Goal: Task Accomplishment & Management: Manage account settings

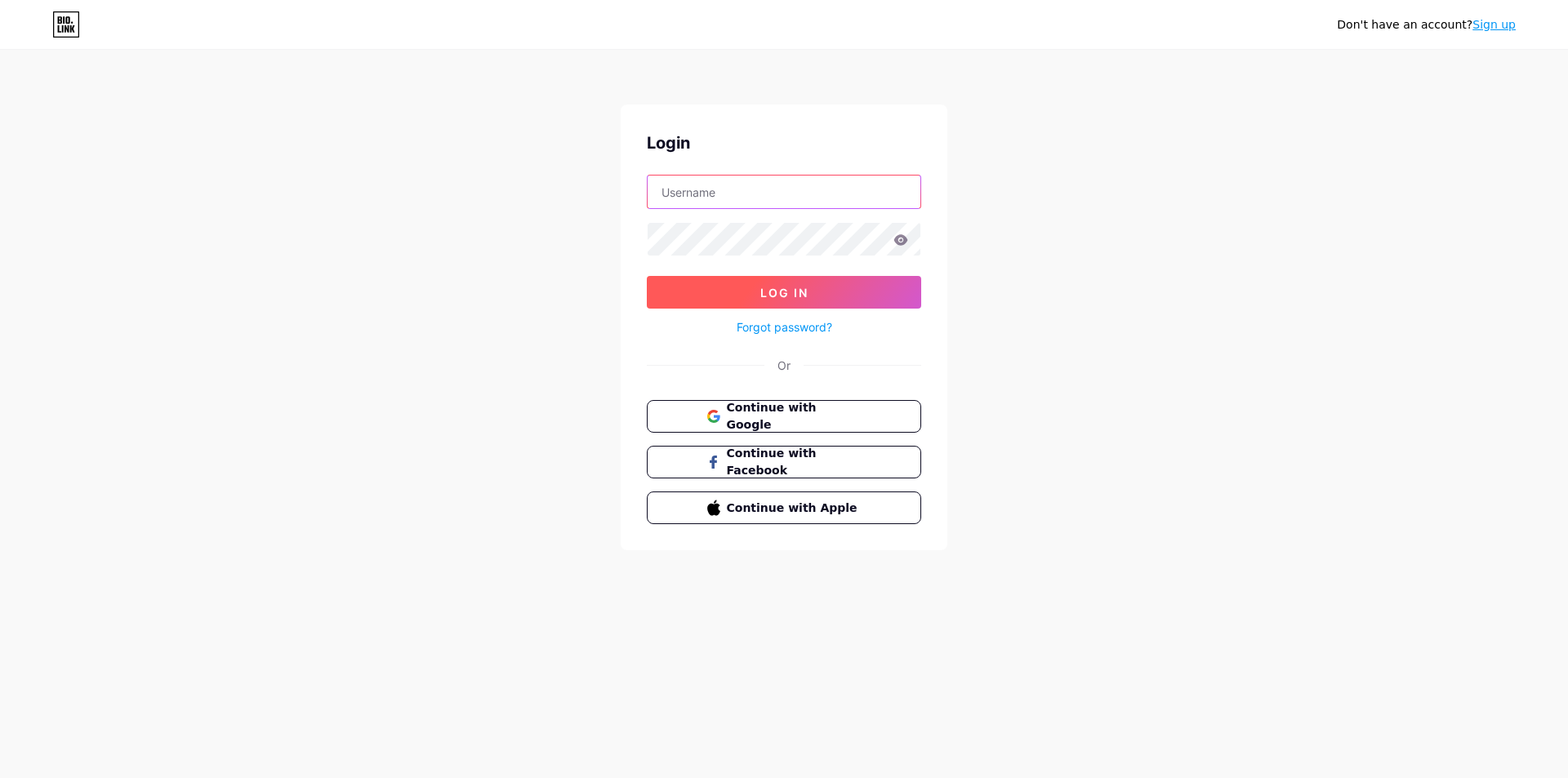
type input "[EMAIL_ADDRESS][DOMAIN_NAME]"
click at [795, 283] on button "Log In" at bounding box center [784, 292] width 274 height 33
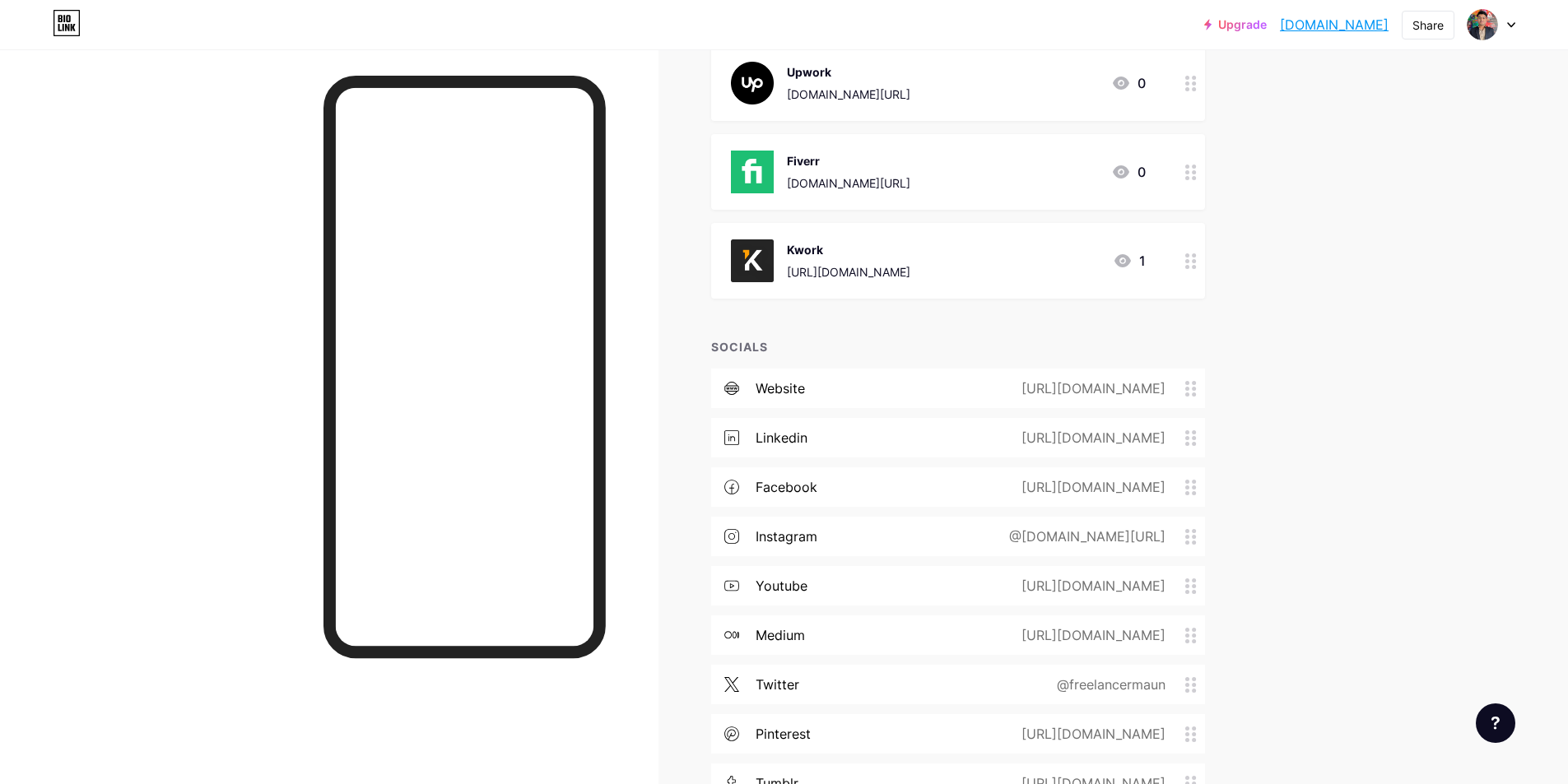
scroll to position [493, 0]
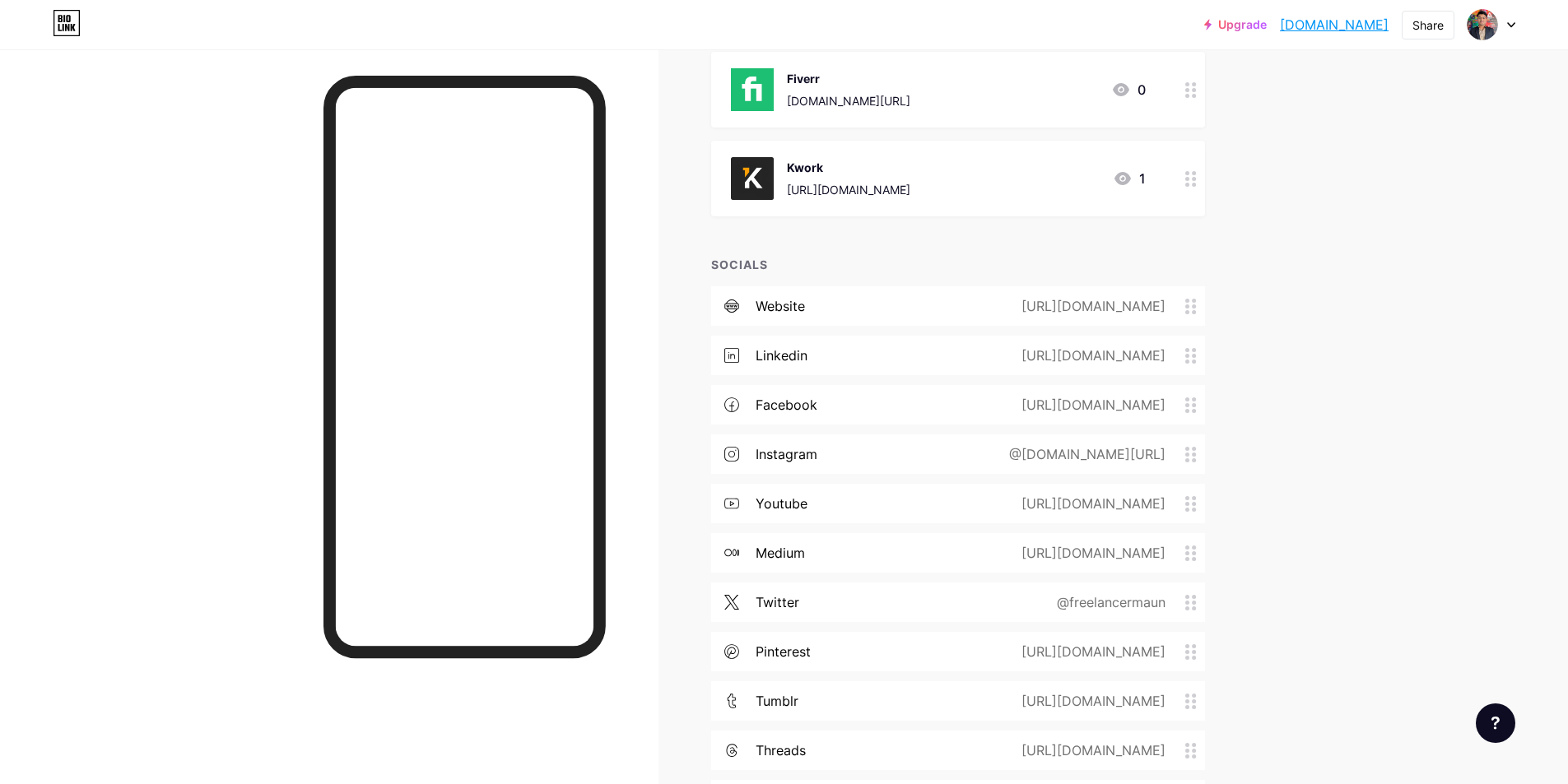
click at [1102, 599] on div "@freelancermaun" at bounding box center [1107, 602] width 155 height 20
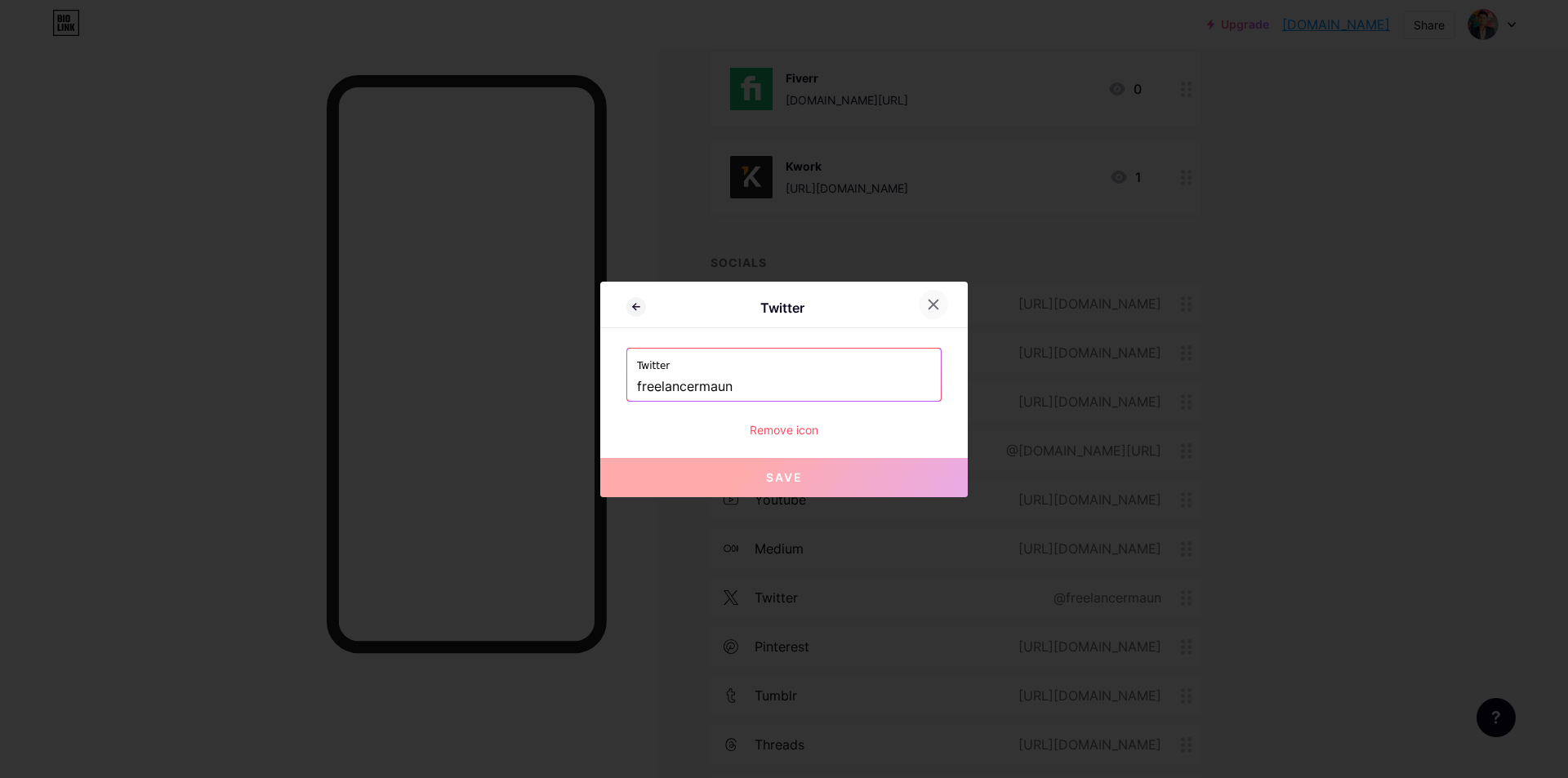
click at [927, 300] on icon at bounding box center [933, 304] width 13 height 13
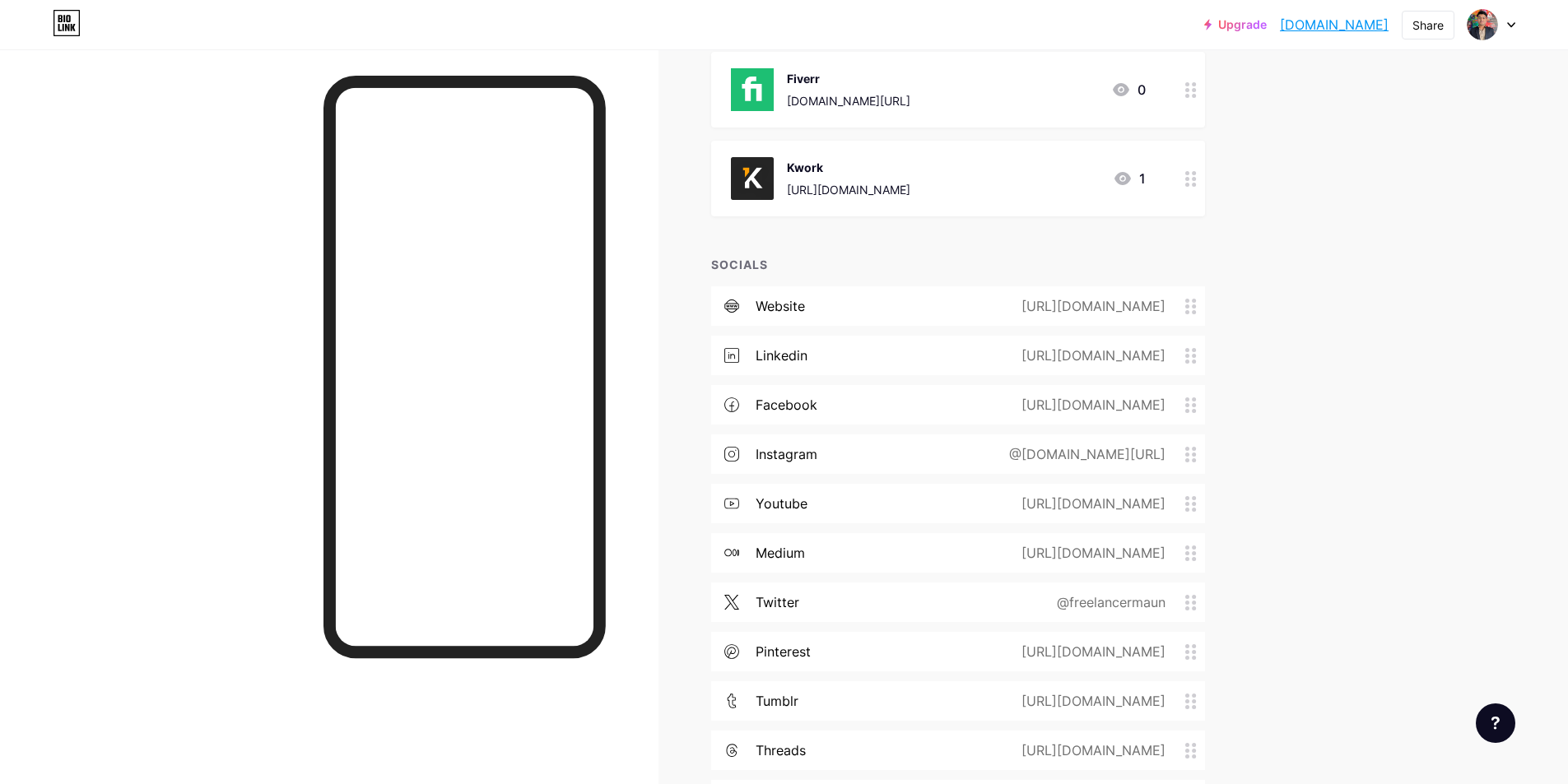
click at [1079, 601] on div "@freelancermaun" at bounding box center [1107, 602] width 155 height 20
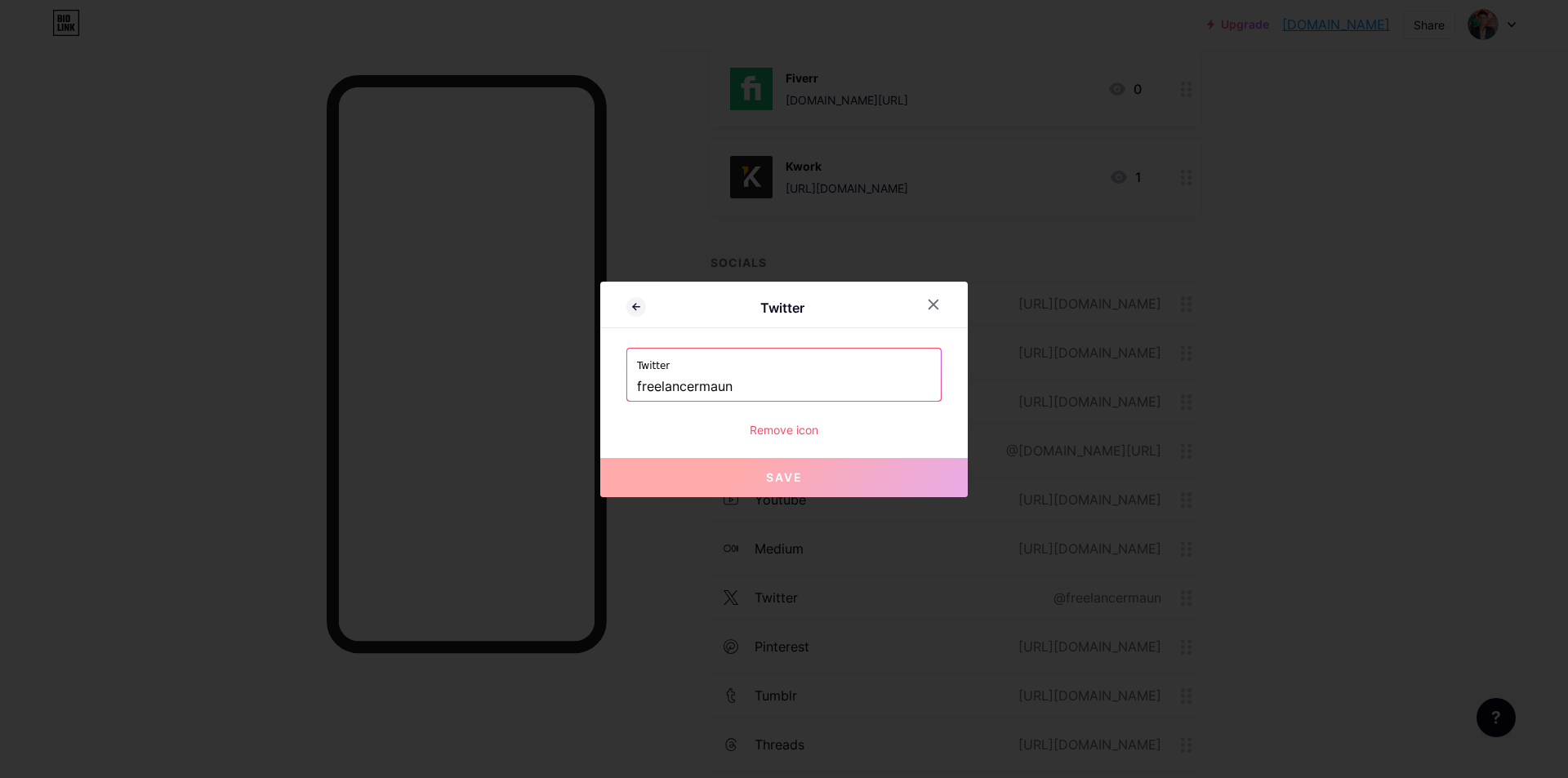
drag, startPoint x: 766, startPoint y: 386, endPoint x: 544, endPoint y: 385, distance: 222.0
click at [544, 385] on div "Twitter Twitter freelancermaun Remove icon Save" at bounding box center [784, 389] width 1568 height 778
click at [929, 303] on icon at bounding box center [933, 304] width 9 height 9
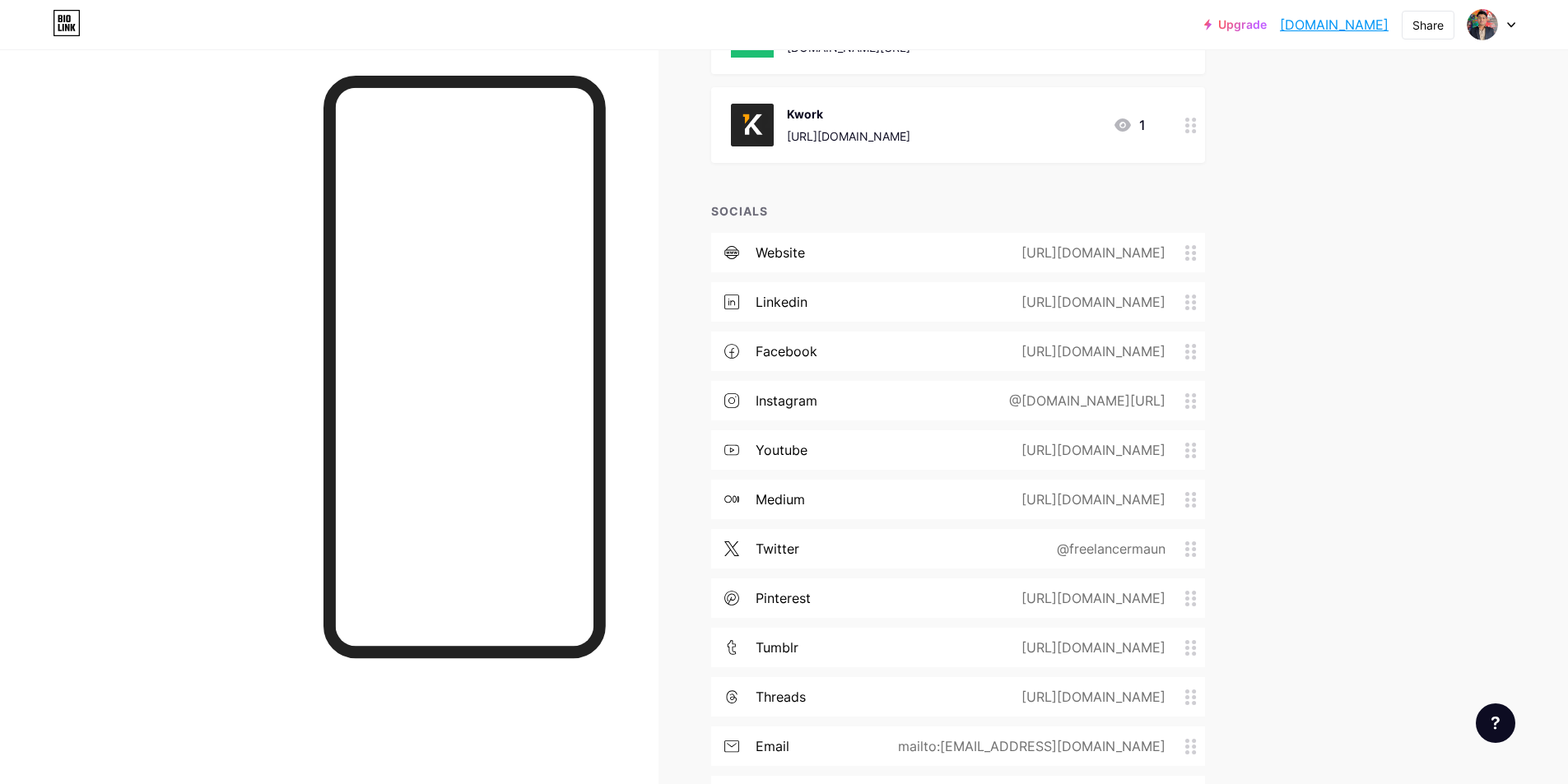
scroll to position [576, 0]
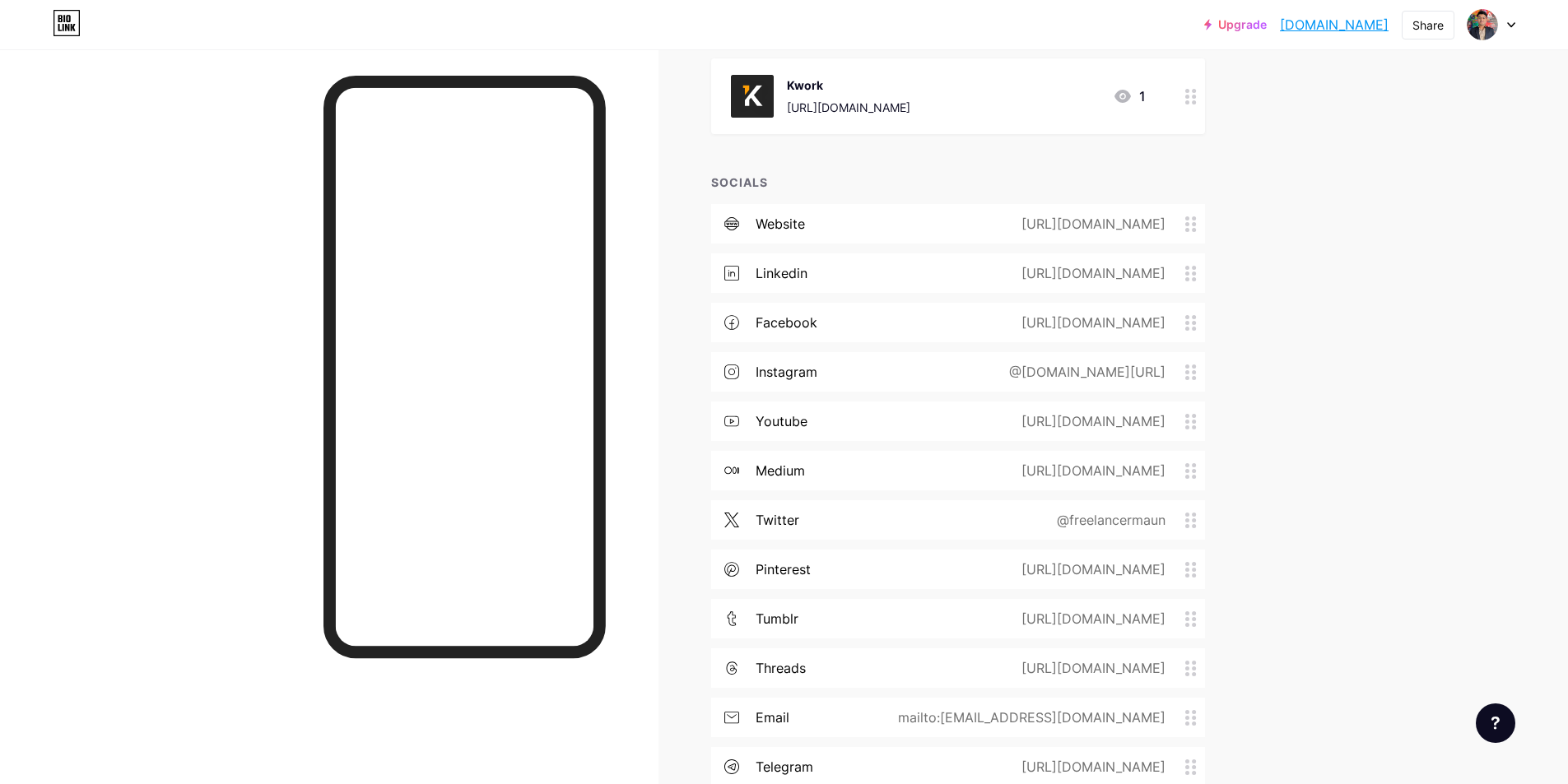
click at [1084, 614] on div "[URL][DOMAIN_NAME]" at bounding box center [1089, 618] width 190 height 20
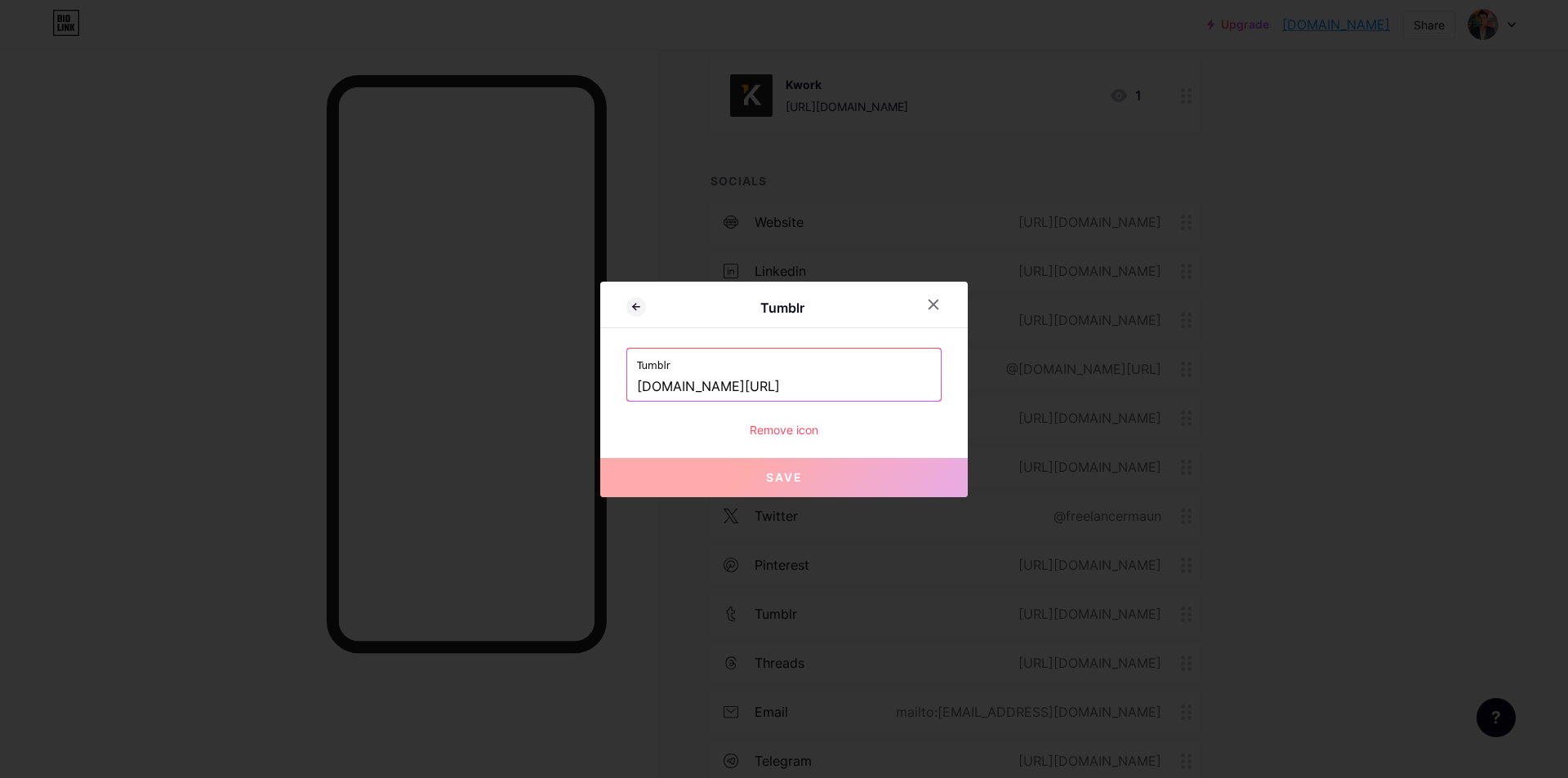
drag, startPoint x: 876, startPoint y: 386, endPoint x: 771, endPoint y: 385, distance: 105.0
click at [771, 385] on input "[DOMAIN_NAME][URL]" at bounding box center [784, 387] width 294 height 28
click at [929, 303] on icon at bounding box center [933, 304] width 9 height 9
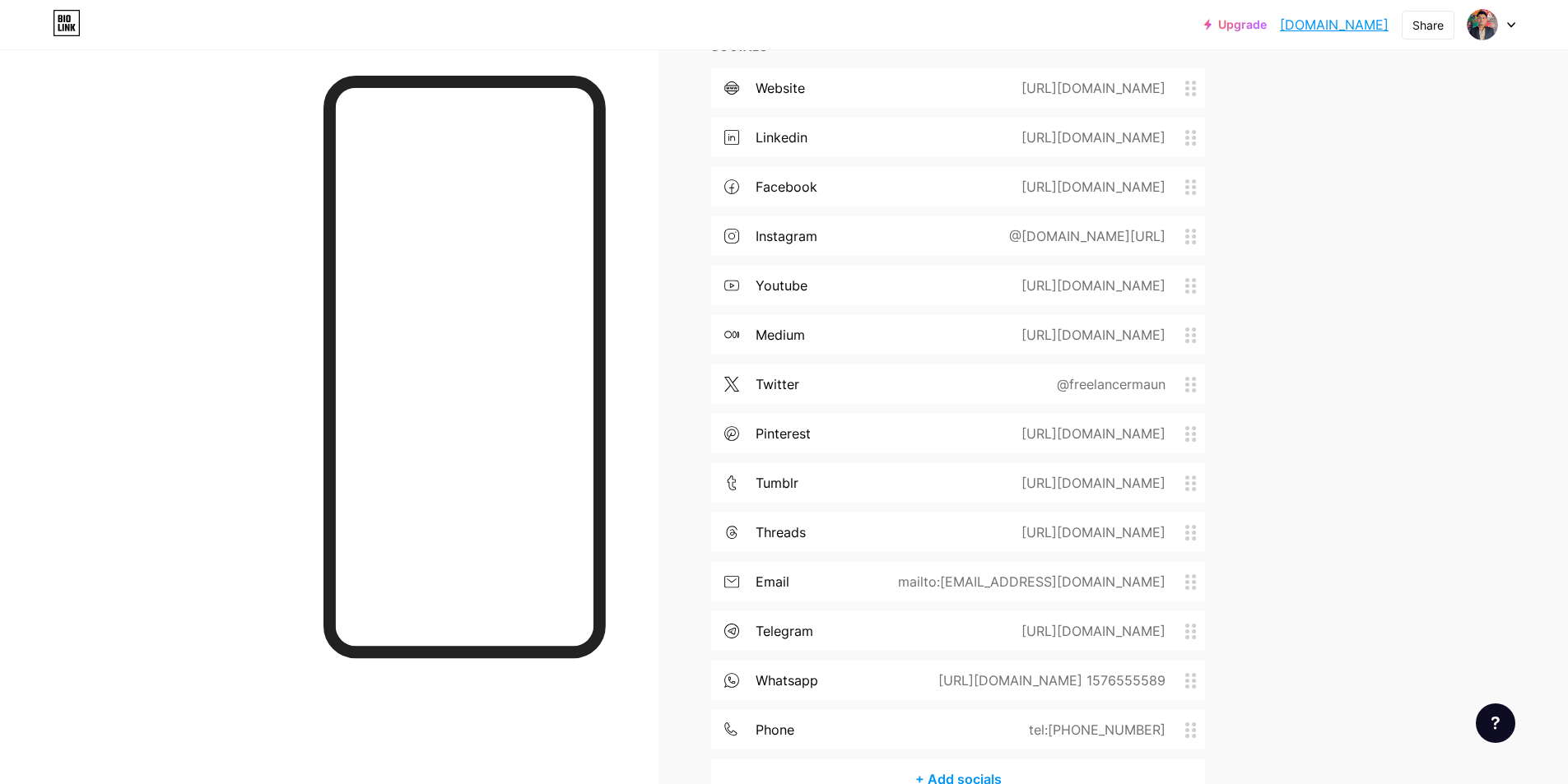
scroll to position [740, 0]
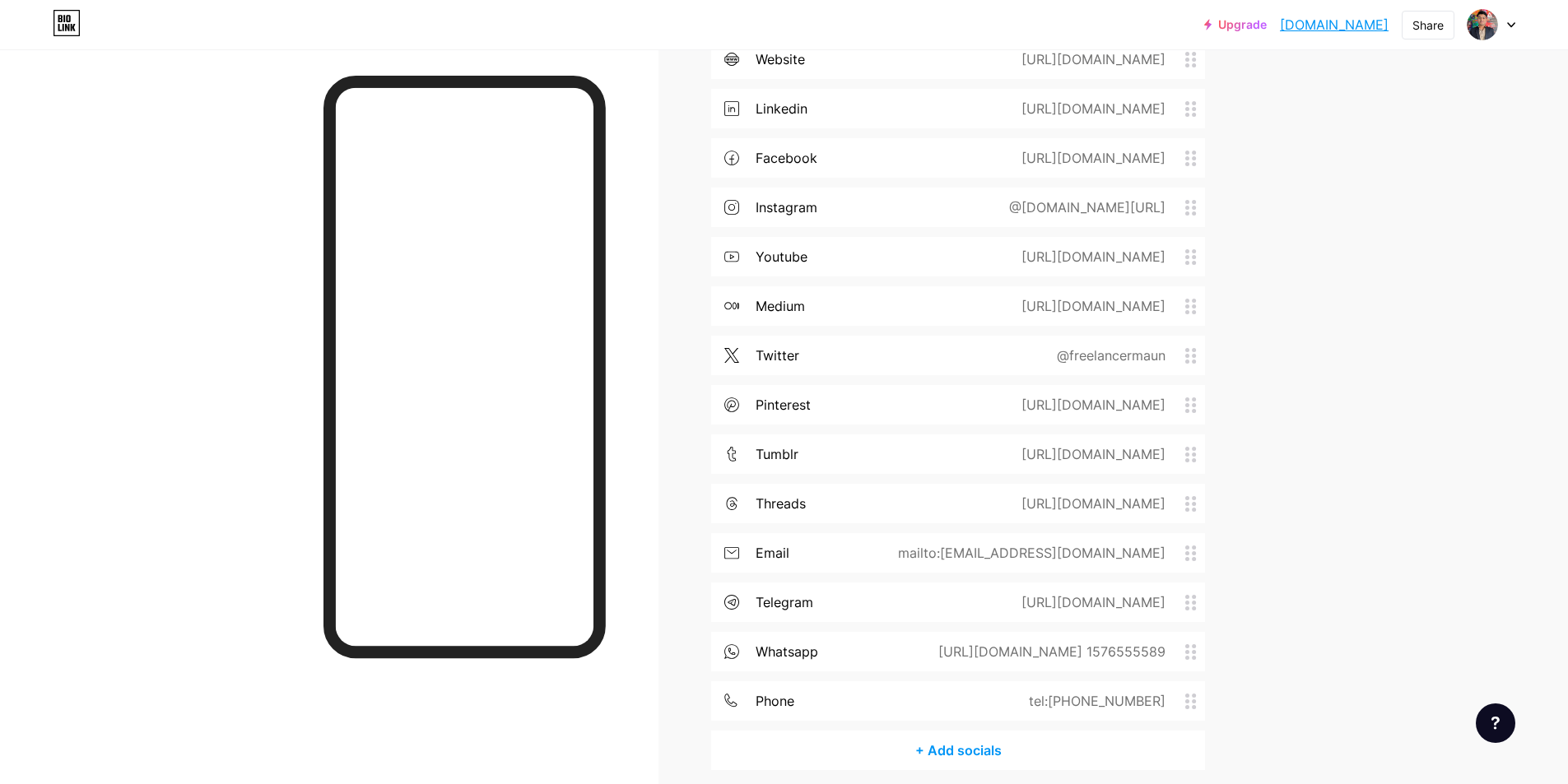
click at [1017, 206] on div "@[DOMAIN_NAME][URL]" at bounding box center [1083, 207] width 202 height 20
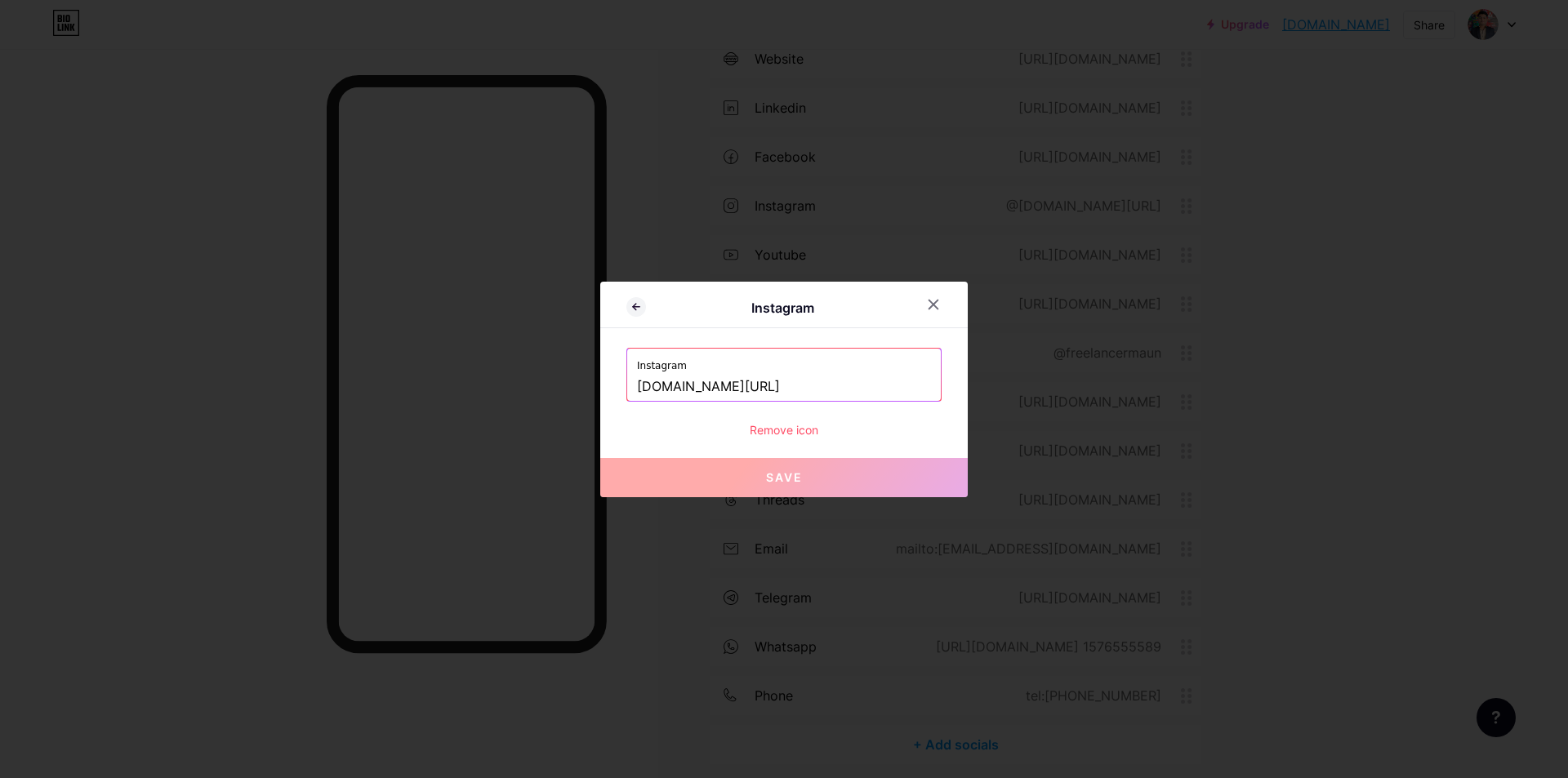
drag, startPoint x: 886, startPoint y: 381, endPoint x: 759, endPoint y: 383, distance: 127.0
click at [759, 383] on input "[DOMAIN_NAME][URL]" at bounding box center [784, 387] width 294 height 28
click at [899, 380] on input "[DOMAIN_NAME][URL]" at bounding box center [784, 387] width 294 height 28
drag, startPoint x: 900, startPoint y: 385, endPoint x: 505, endPoint y: 393, distance: 395.1
click at [505, 393] on div "Instagram Instagram [DOMAIN_NAME][URL] Remove icon Save" at bounding box center [784, 389] width 1568 height 778
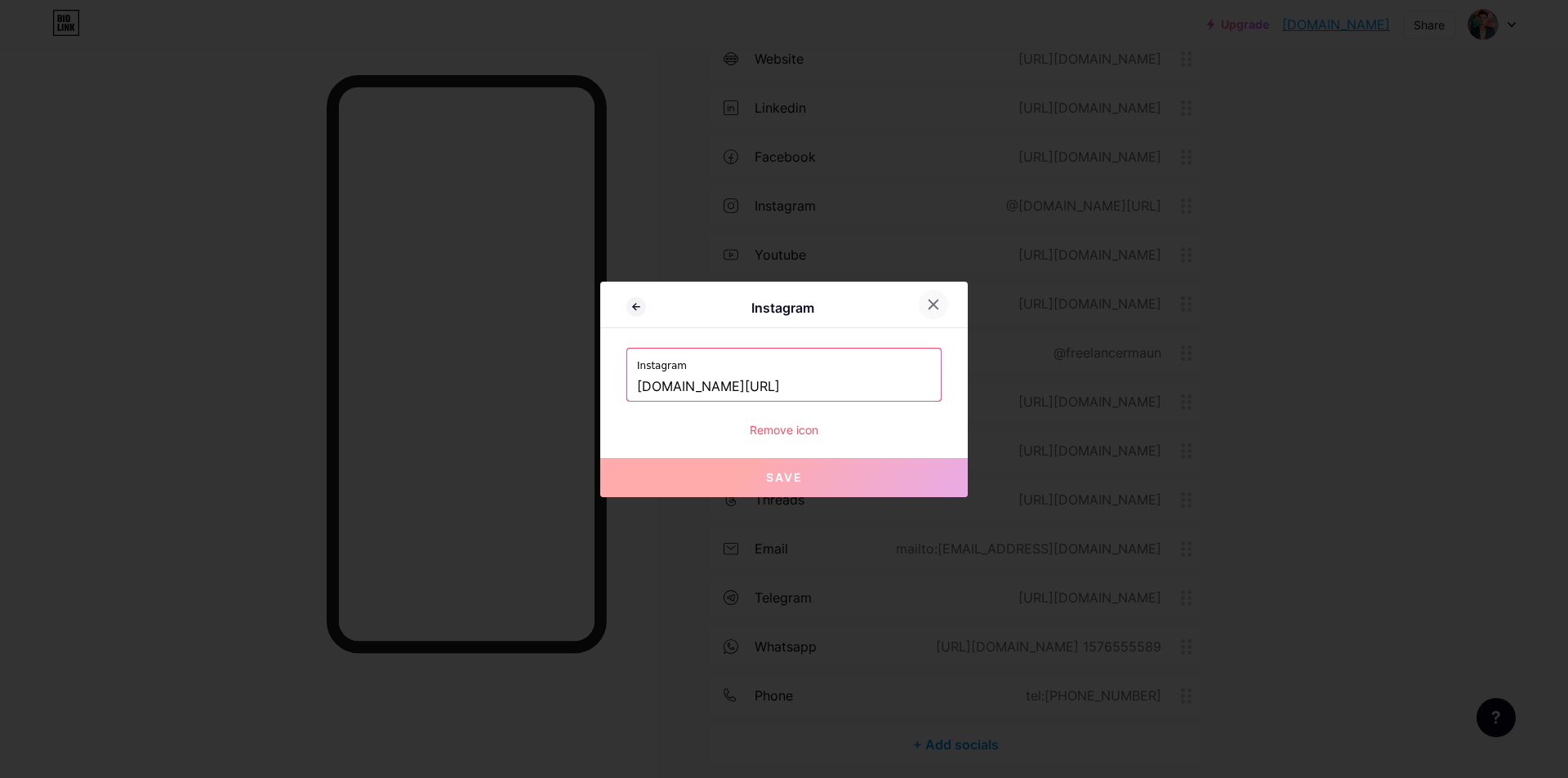
click at [929, 301] on icon at bounding box center [933, 304] width 13 height 13
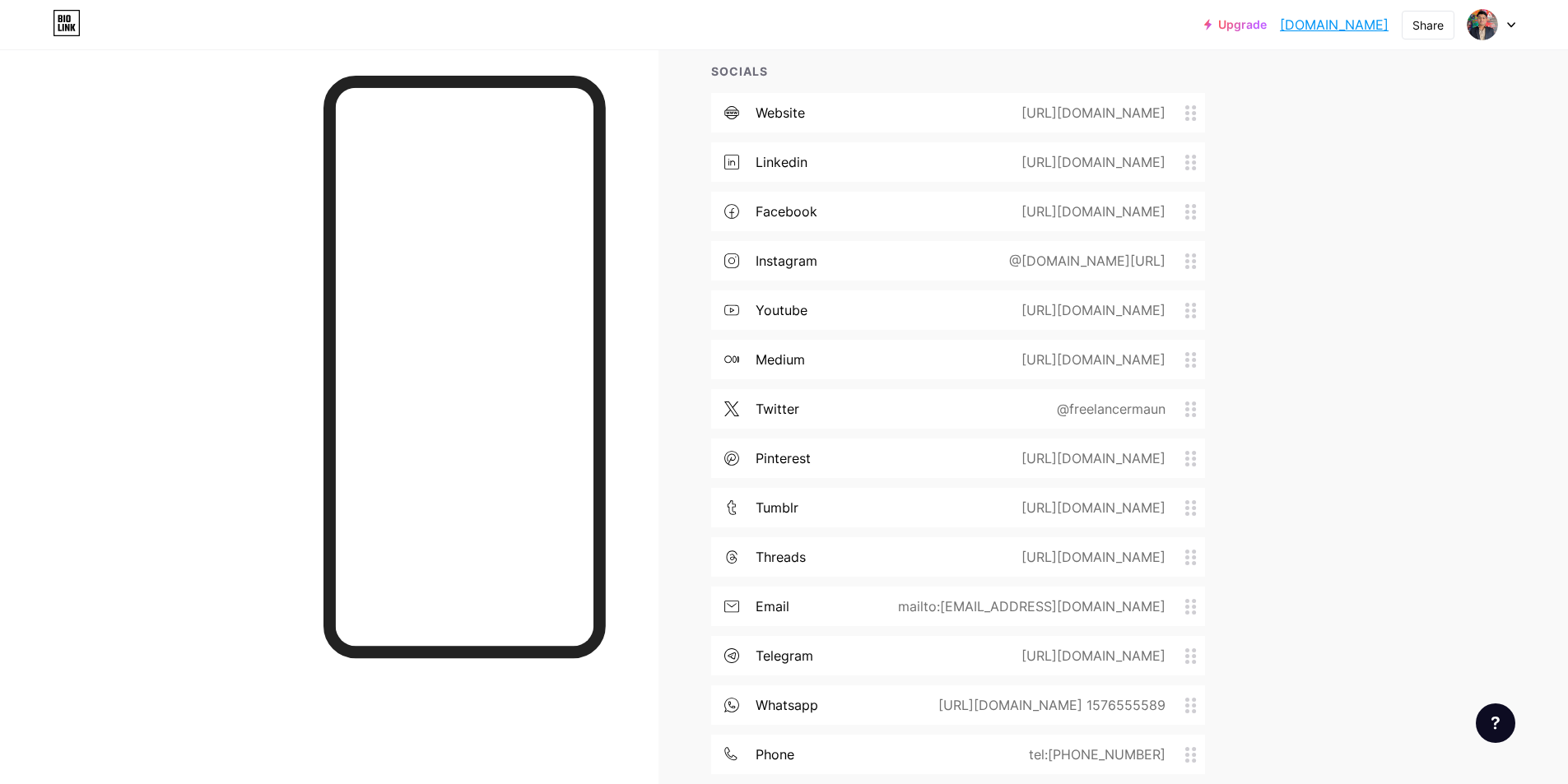
scroll to position [658, 0]
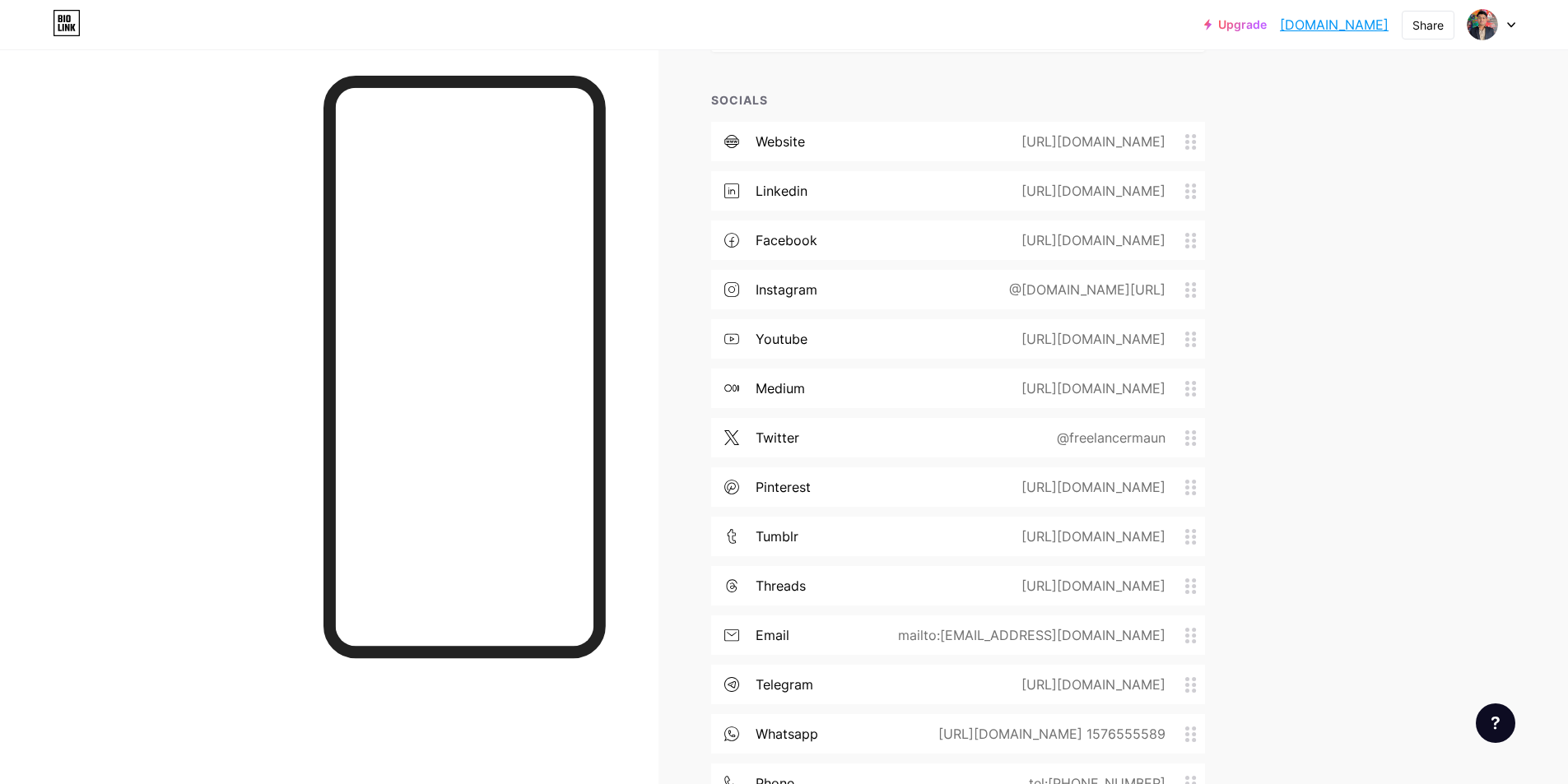
click at [995, 138] on div "[URL][DOMAIN_NAME]" at bounding box center [1089, 141] width 190 height 20
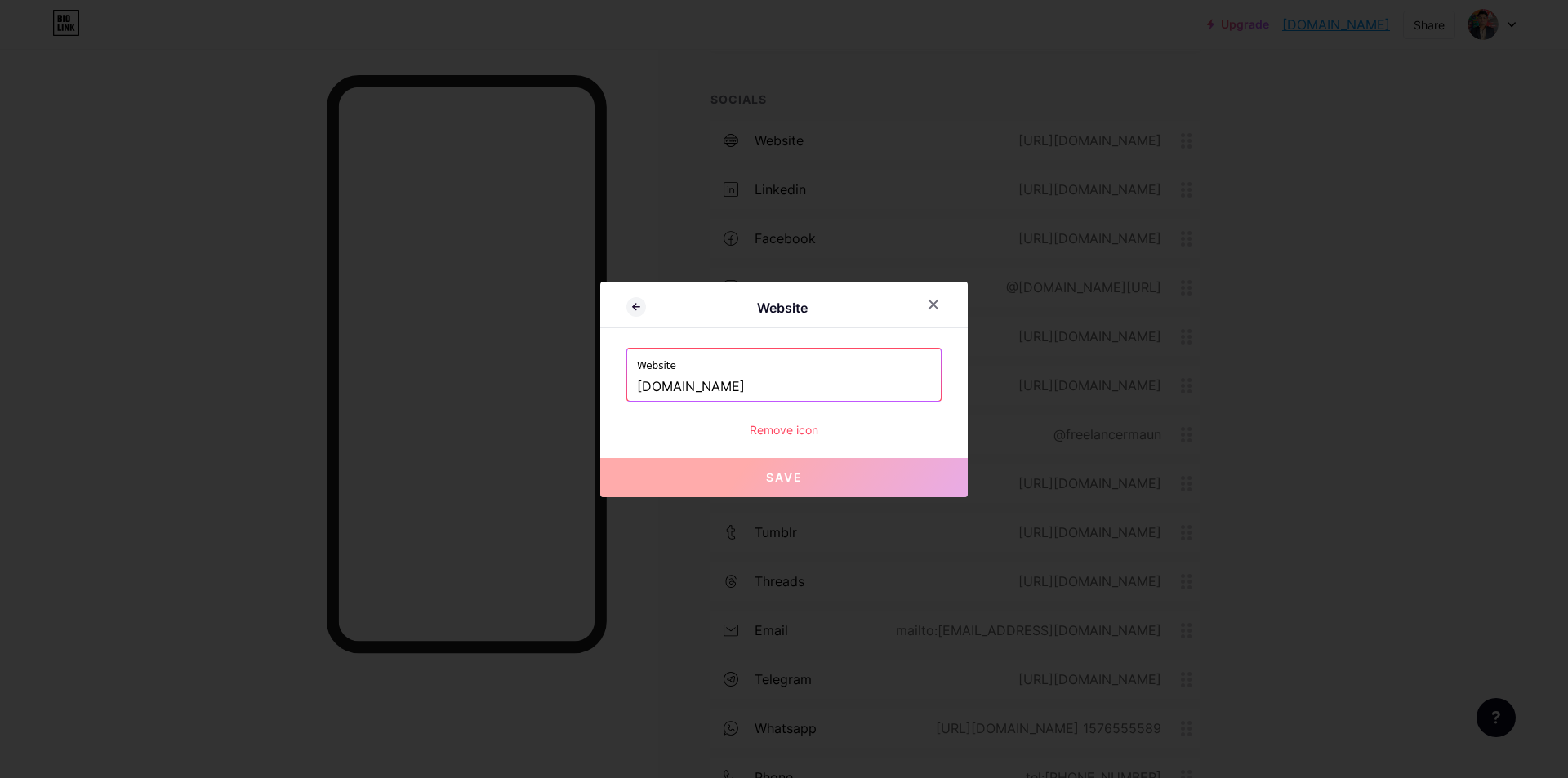
drag, startPoint x: 873, startPoint y: 382, endPoint x: 571, endPoint y: 394, distance: 302.2
click at [571, 394] on div "Website Website [DOMAIN_NAME] Remove icon Save" at bounding box center [784, 389] width 1568 height 778
click at [927, 299] on icon at bounding box center [933, 304] width 13 height 13
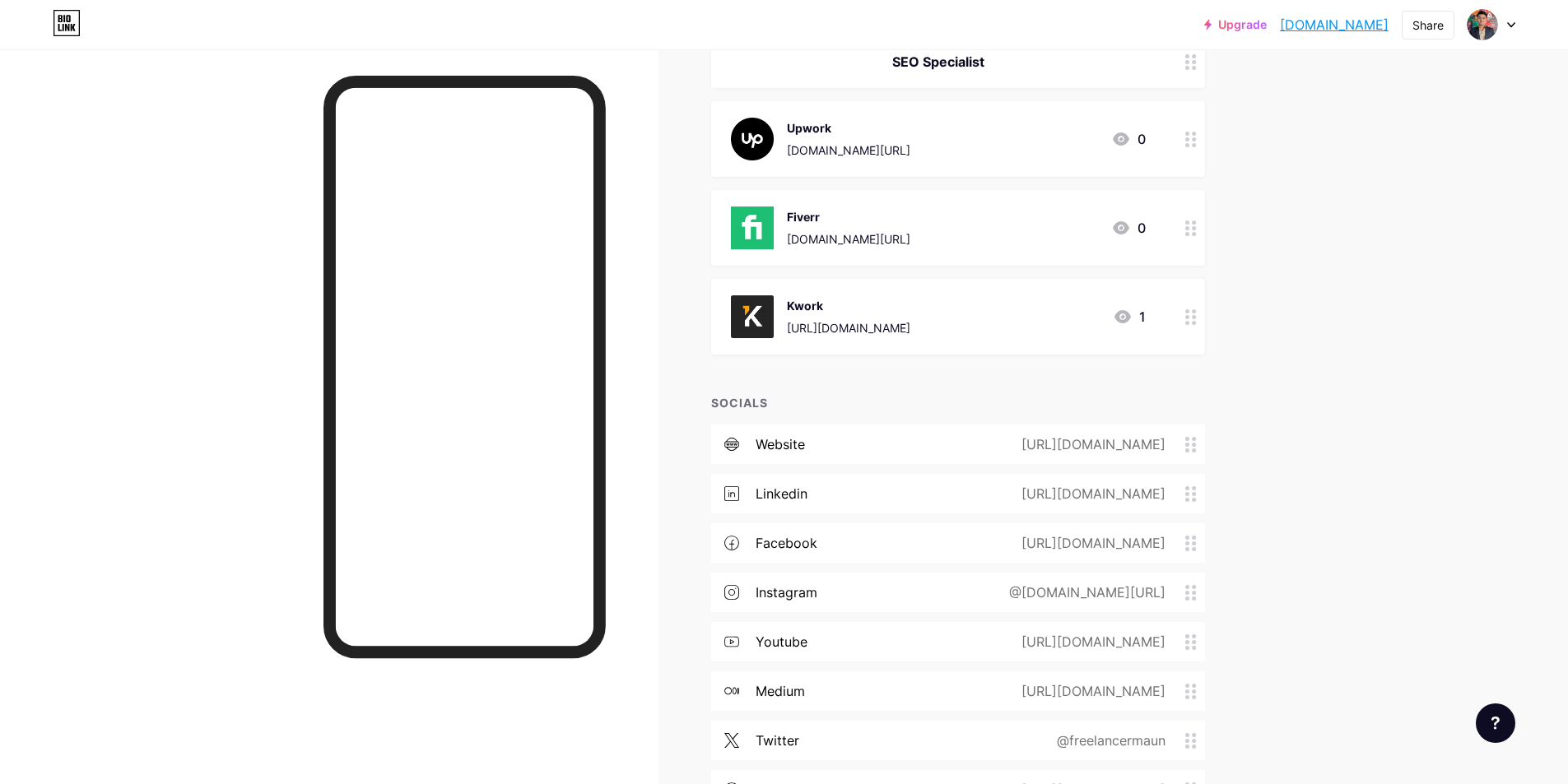
scroll to position [411, 0]
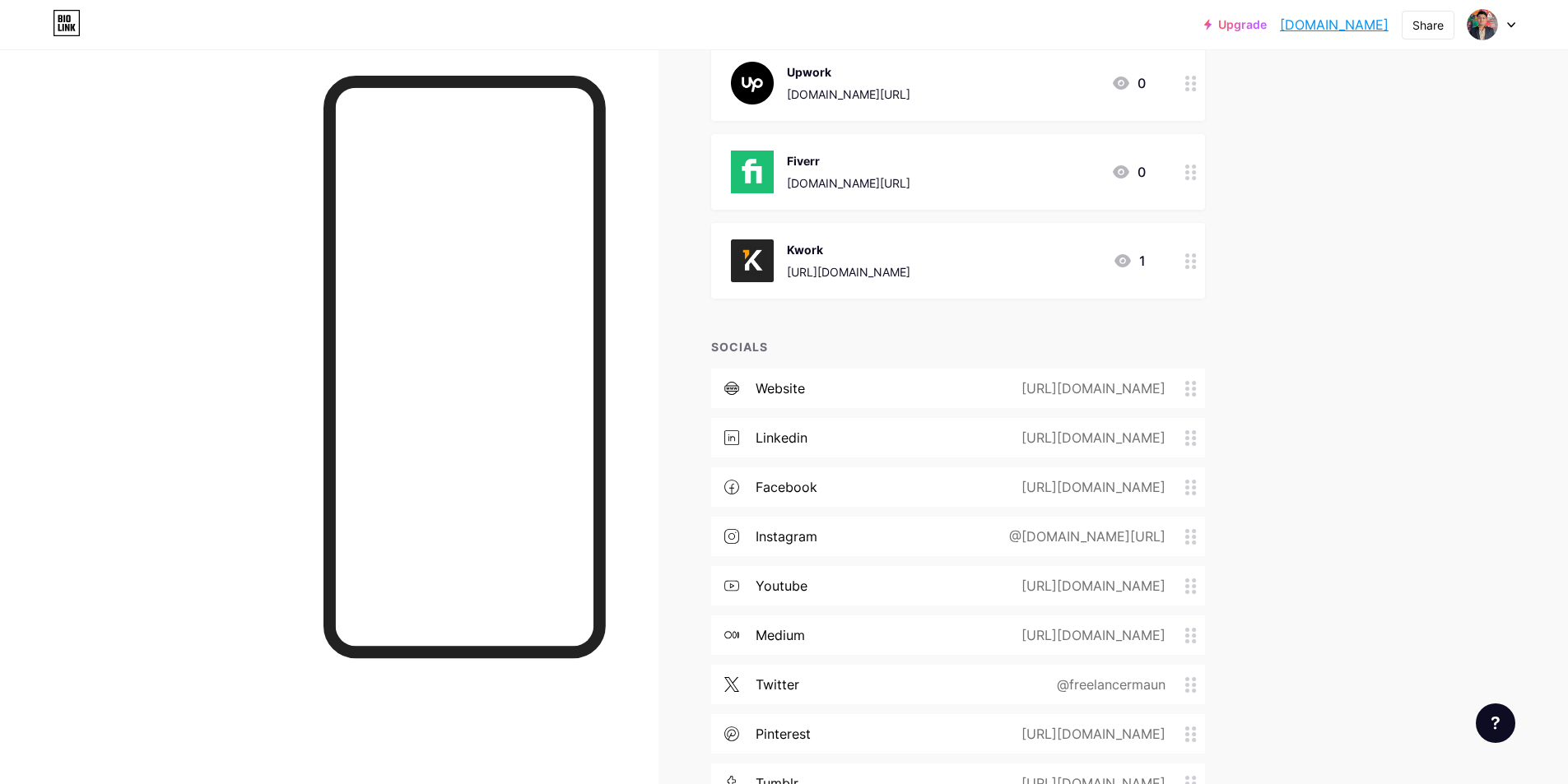
click at [864, 268] on div "[URL][DOMAIN_NAME]" at bounding box center [848, 272] width 124 height 18
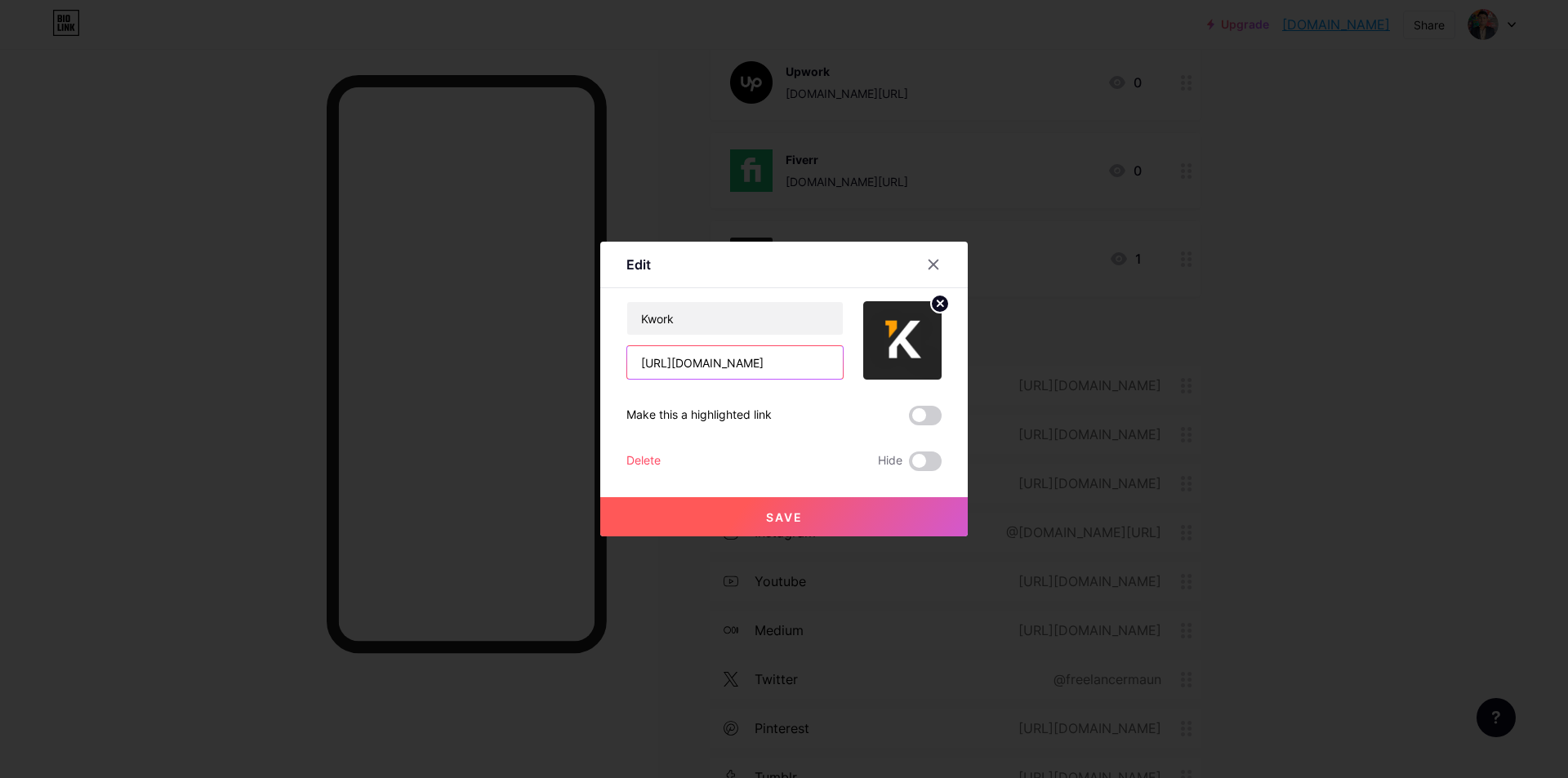
click at [751, 365] on input "[URL][DOMAIN_NAME]" at bounding box center [735, 362] width 216 height 33
click at [929, 263] on icon at bounding box center [933, 265] width 9 height 9
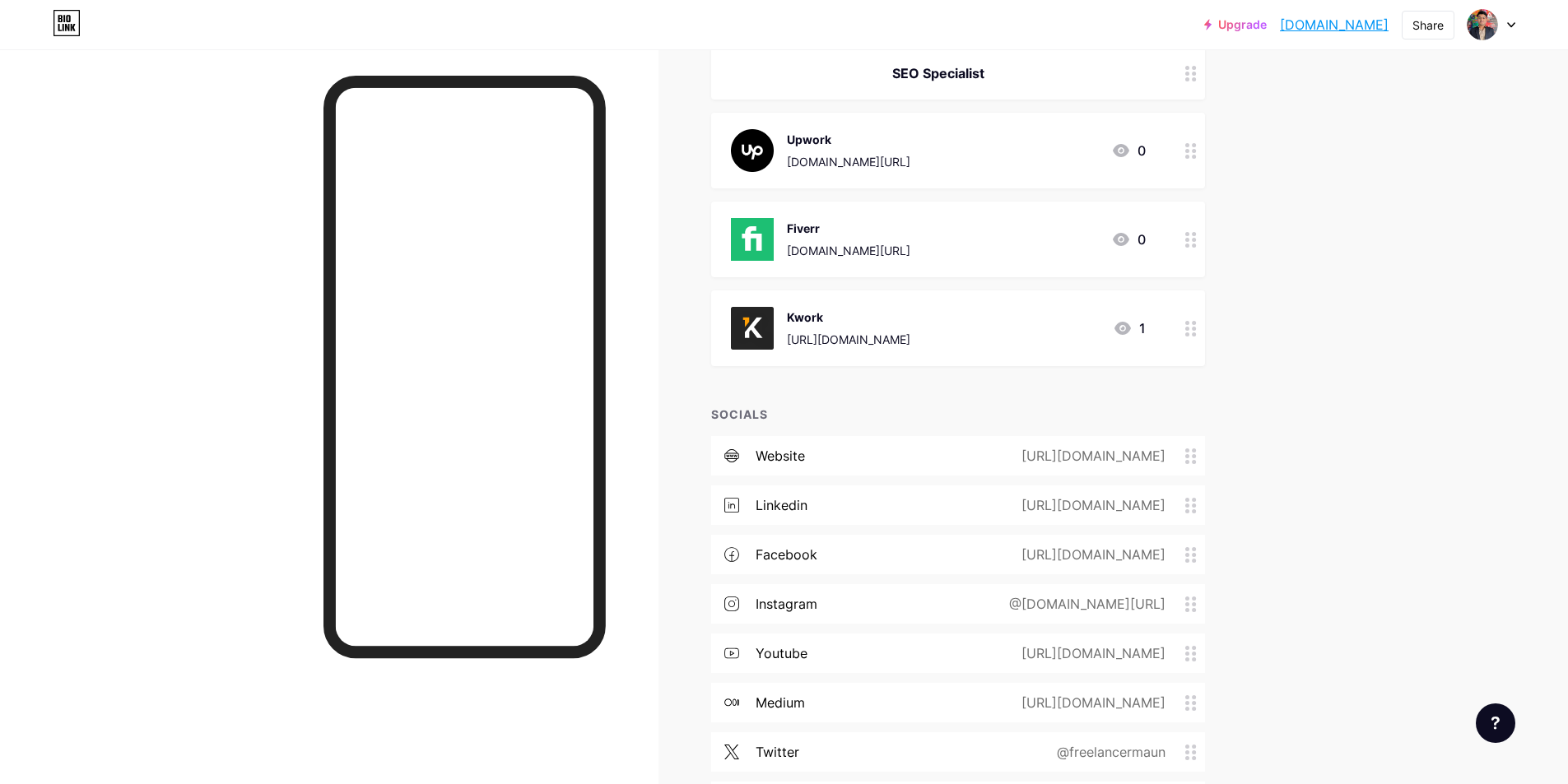
scroll to position [329, 0]
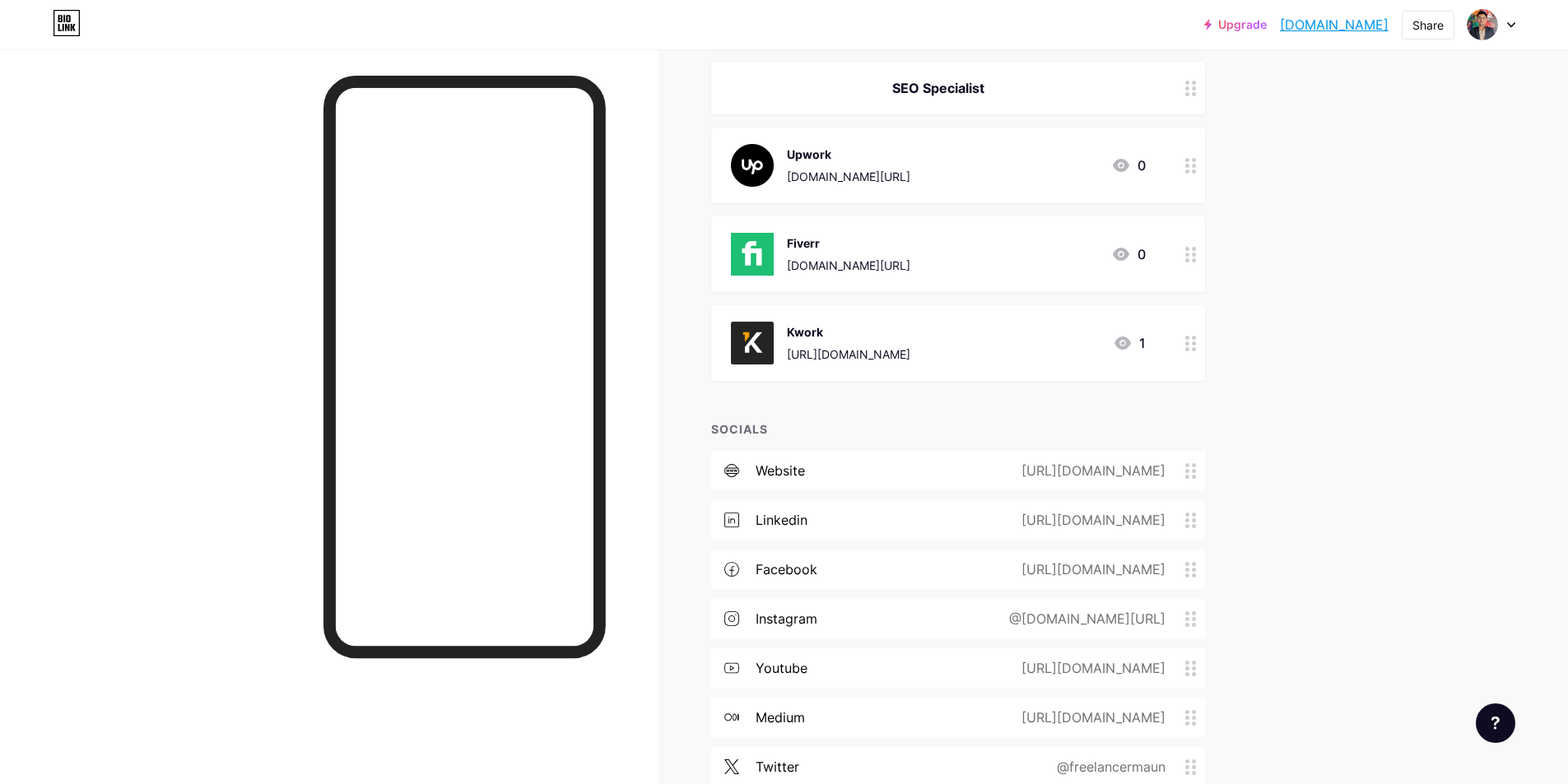
click at [856, 260] on div "[DOMAIN_NAME][URL]" at bounding box center [848, 265] width 124 height 18
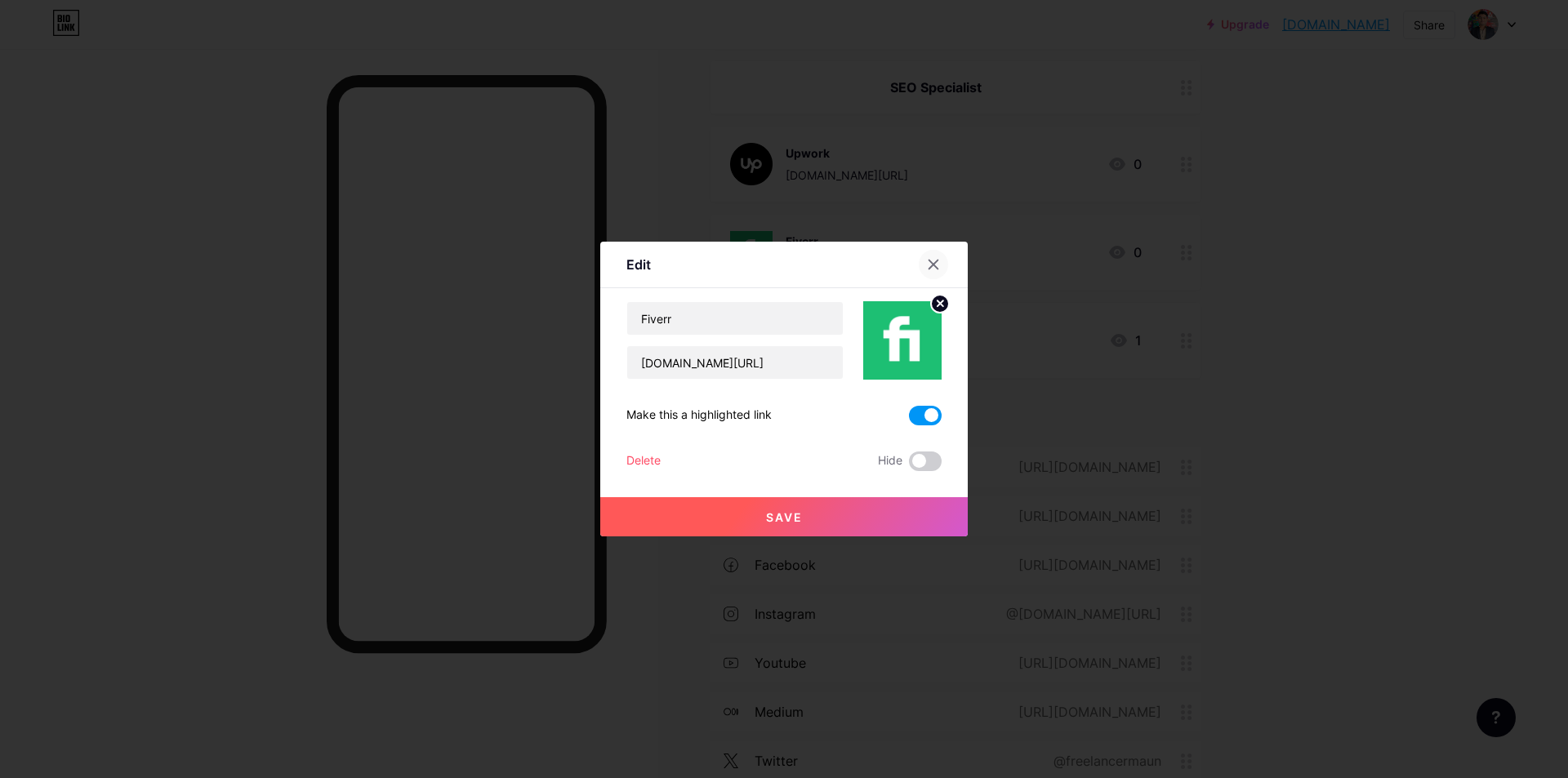
click at [927, 261] on icon at bounding box center [933, 264] width 13 height 13
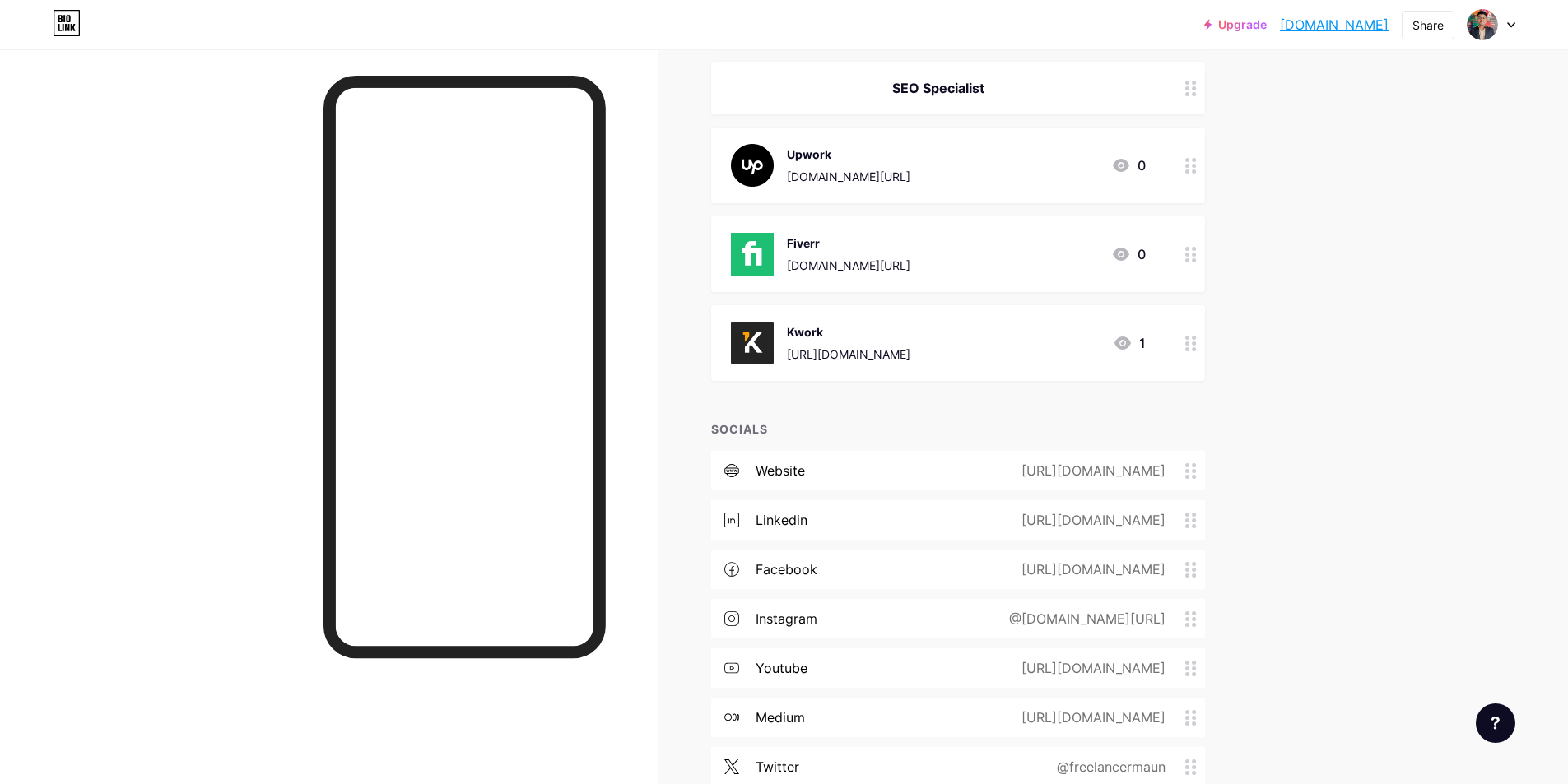
click at [1330, 399] on div "Upgrade freelancermaun.... [DOMAIN_NAME] Share Switch accounts Freelancer Maun …" at bounding box center [784, 467] width 1568 height 1593
drag, startPoint x: 988, startPoint y: 351, endPoint x: 789, endPoint y: 360, distance: 199.2
click at [789, 360] on div "Kwork [URL][DOMAIN_NAME] 1" at bounding box center [938, 343] width 415 height 43
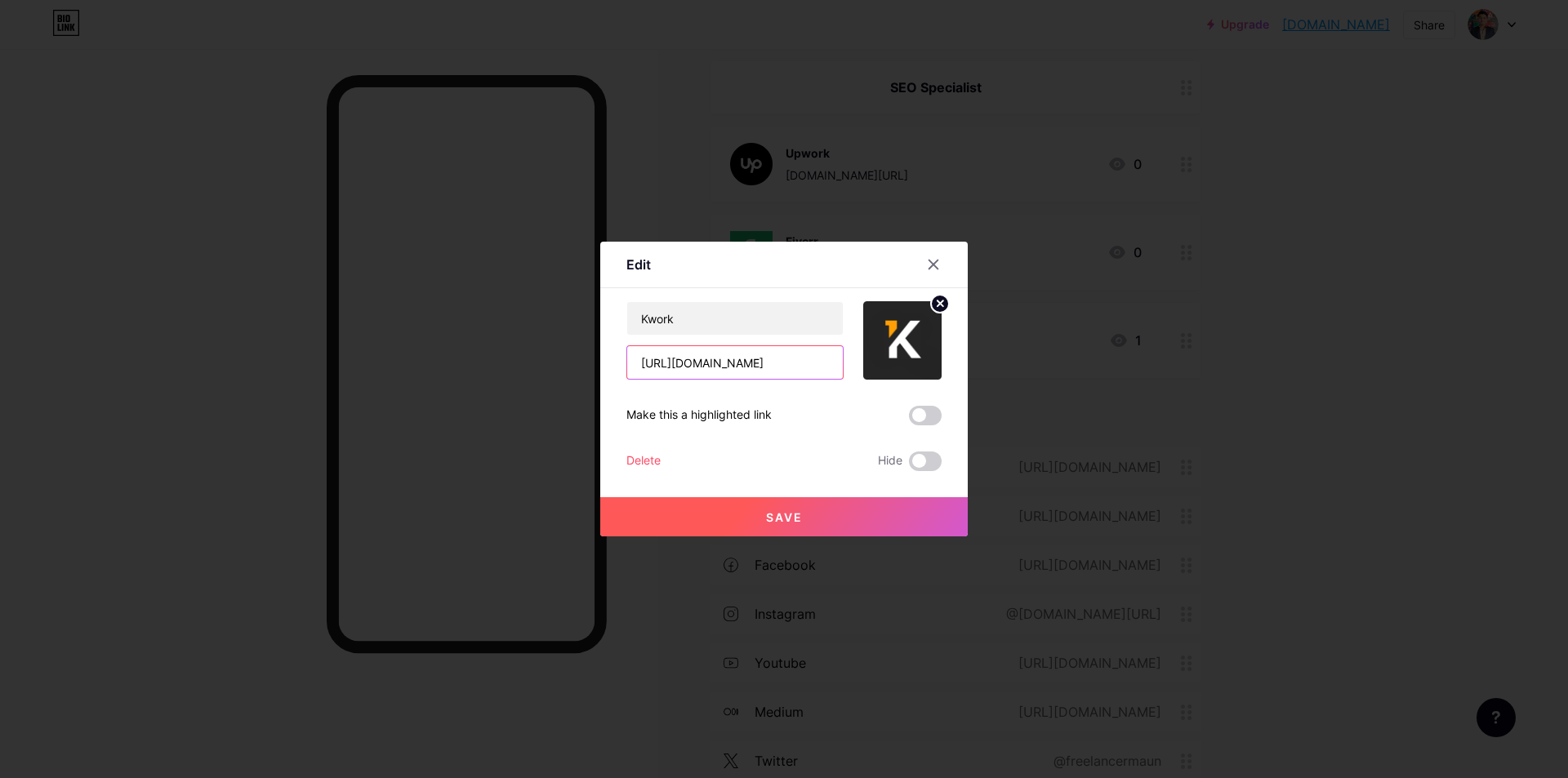
click at [817, 366] on input "[URL][DOMAIN_NAME]" at bounding box center [735, 362] width 216 height 33
click at [927, 262] on icon at bounding box center [933, 264] width 13 height 13
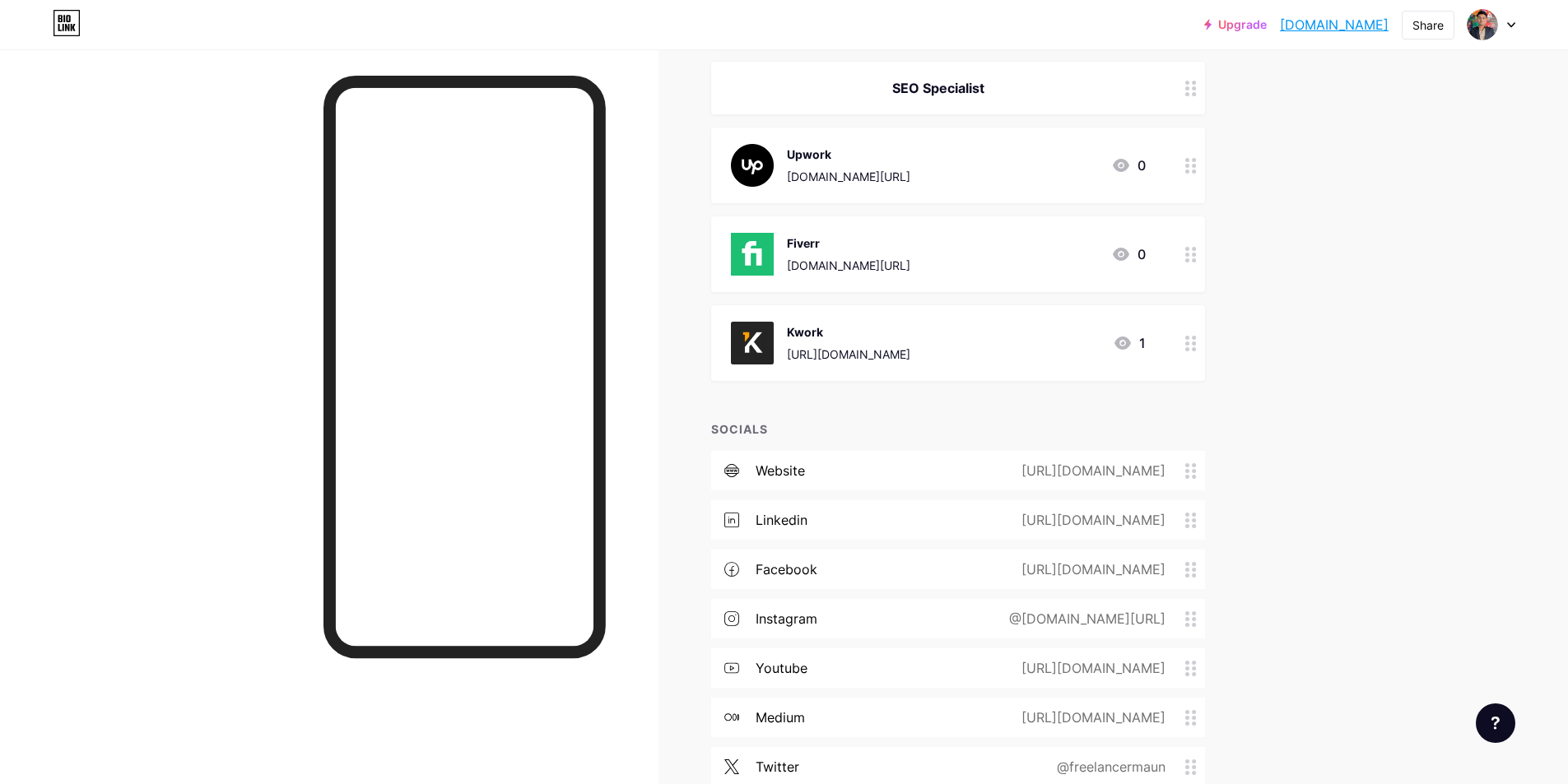
click at [1196, 343] on icon at bounding box center [1190, 343] width 11 height 16
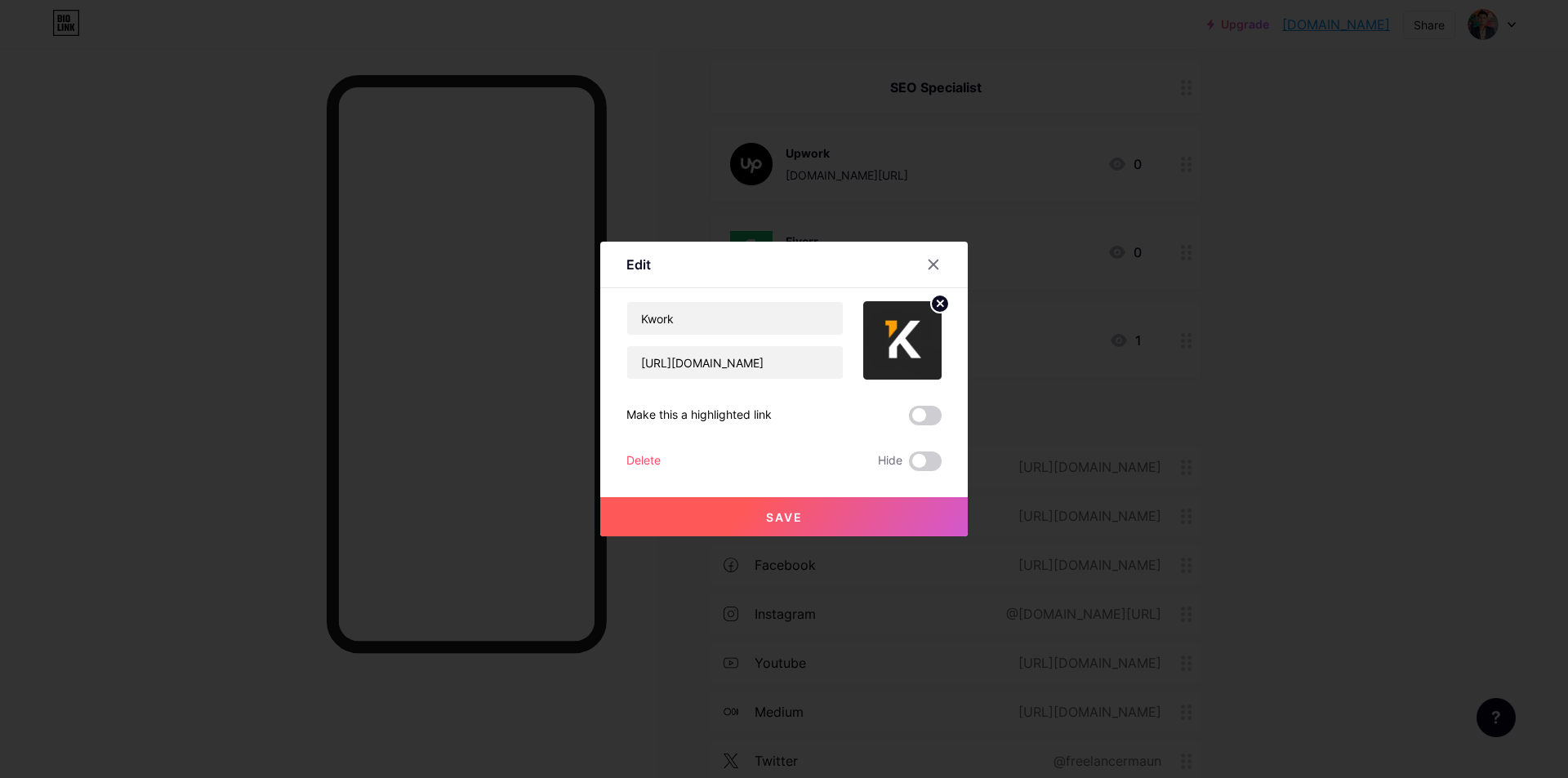
click at [637, 456] on div "Delete" at bounding box center [643, 461] width 34 height 20
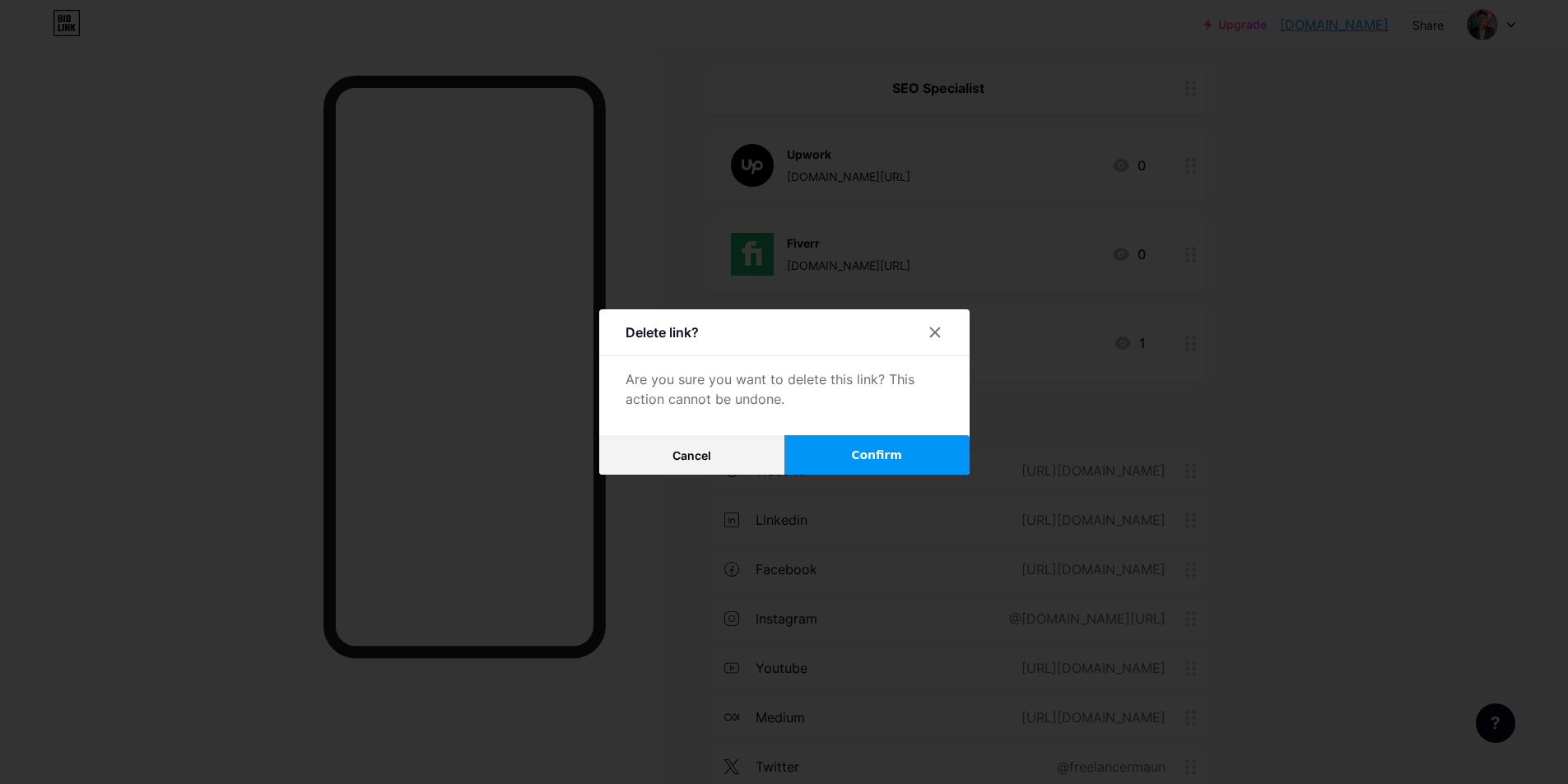
click at [876, 447] on span "Confirm" at bounding box center [876, 456] width 51 height 18
